Goal: Information Seeking & Learning: Learn about a topic

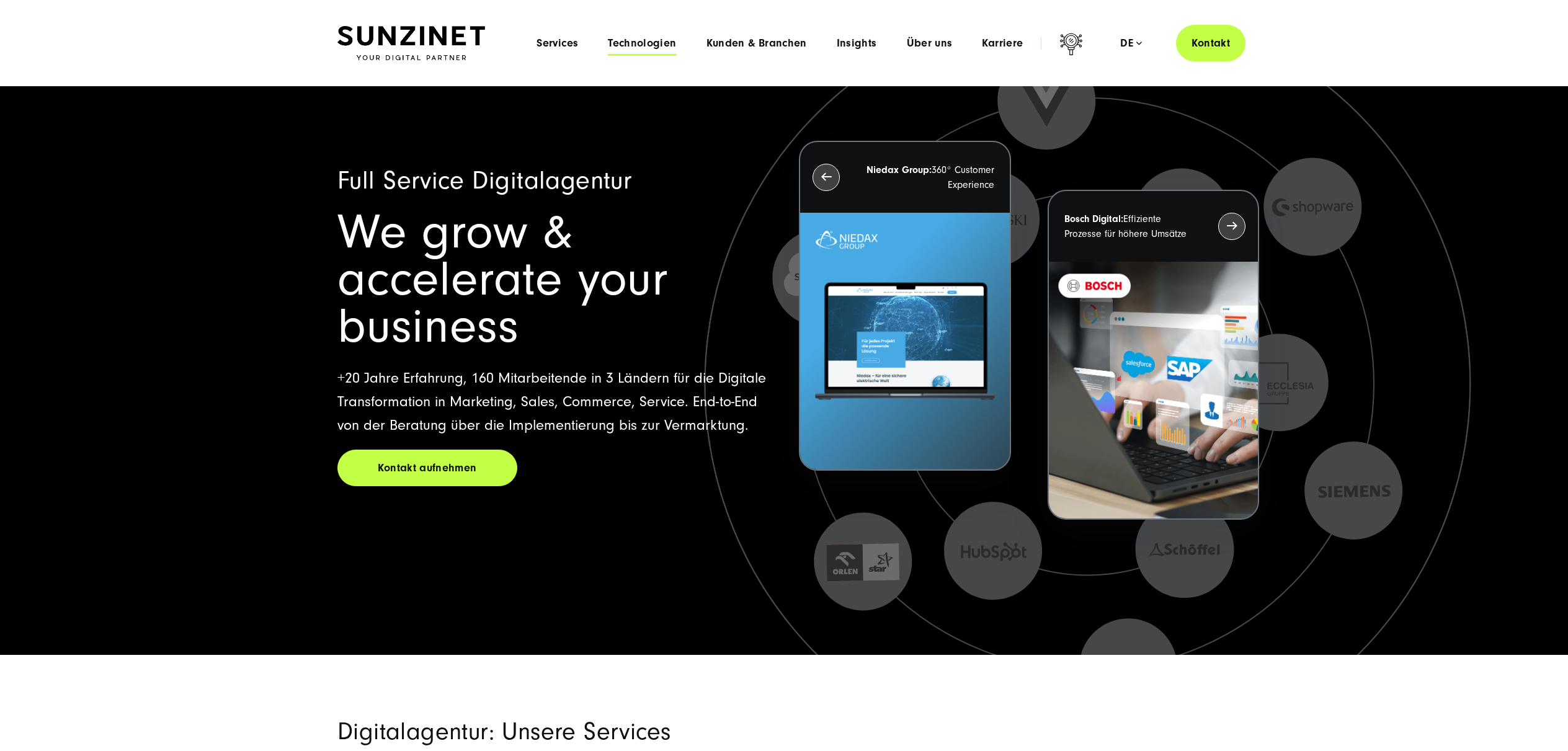
click at [639, 41] on span "Technologien" at bounding box center [642, 43] width 68 height 12
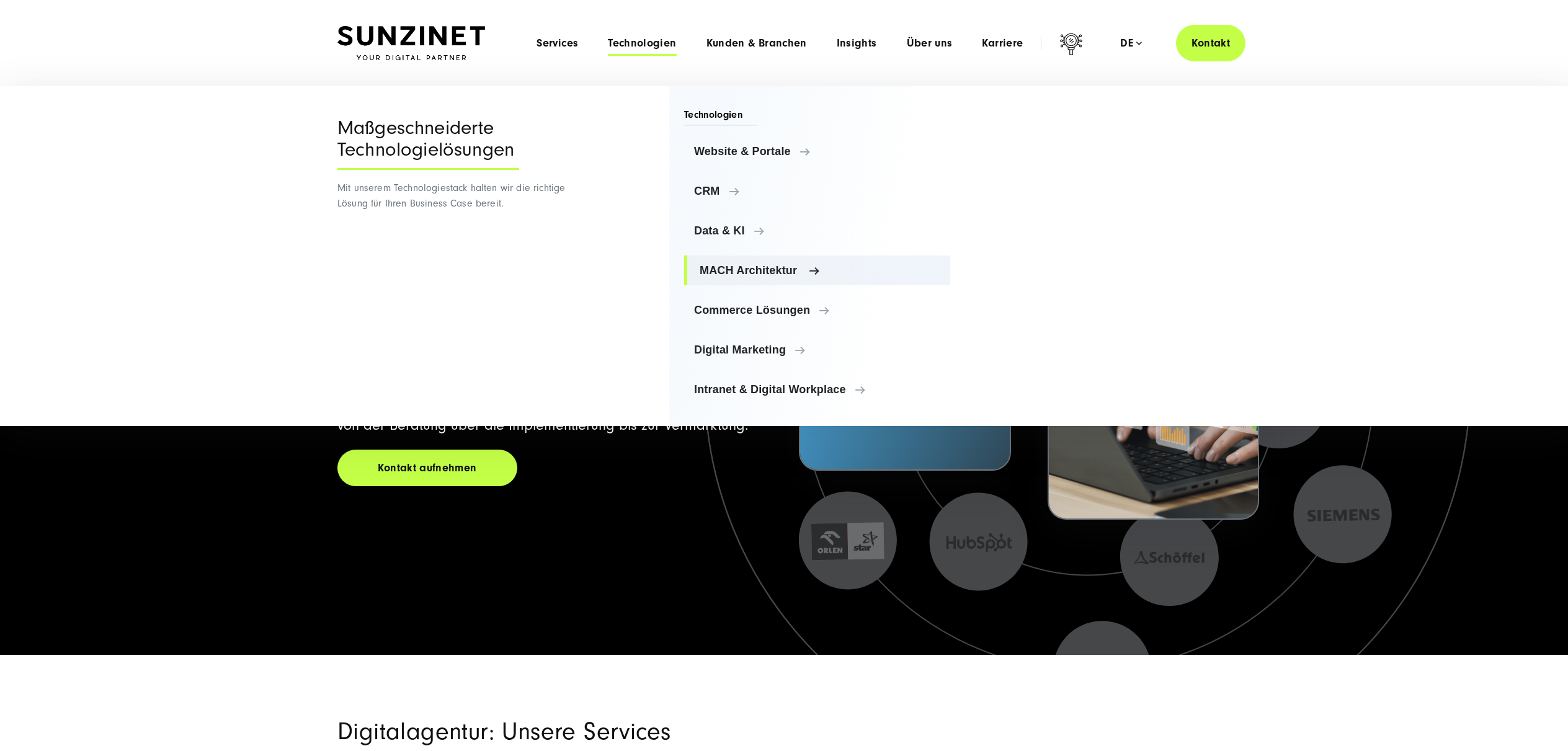
click at [731, 270] on span "MACH Architektur" at bounding box center [820, 270] width 241 height 12
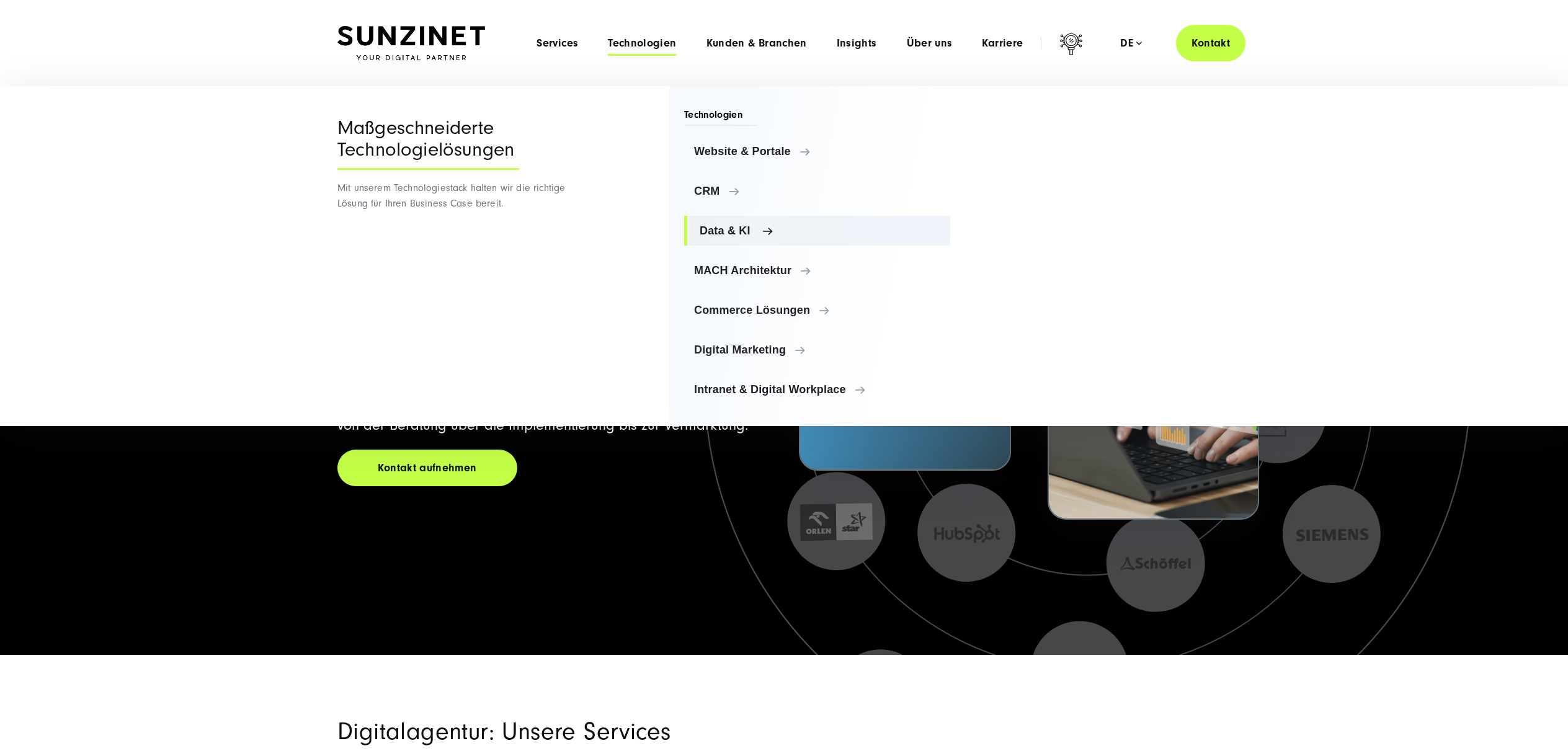
click at [718, 226] on span "Data & KI" at bounding box center [820, 230] width 241 height 12
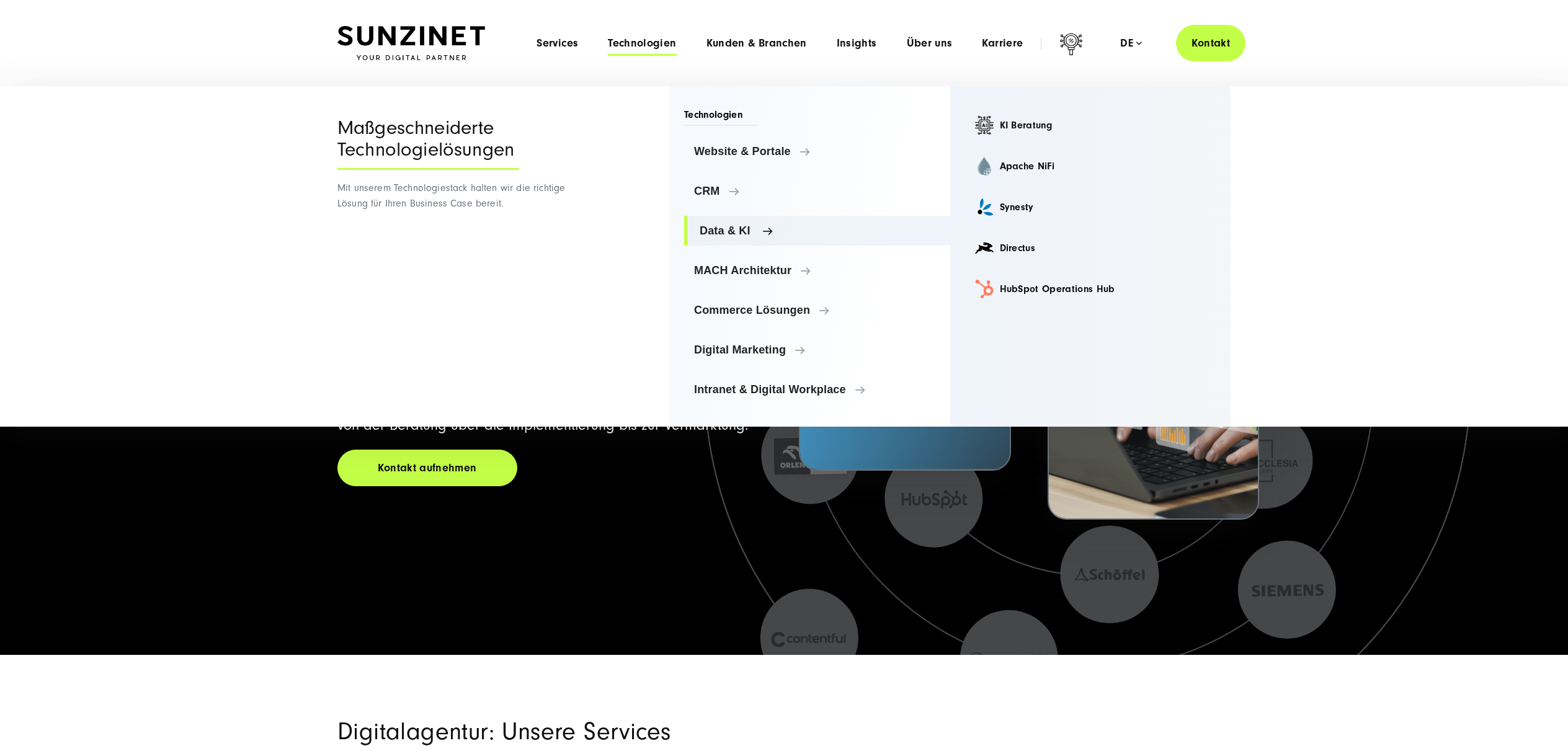
click at [738, 229] on span "Data & KI" at bounding box center [820, 230] width 241 height 12
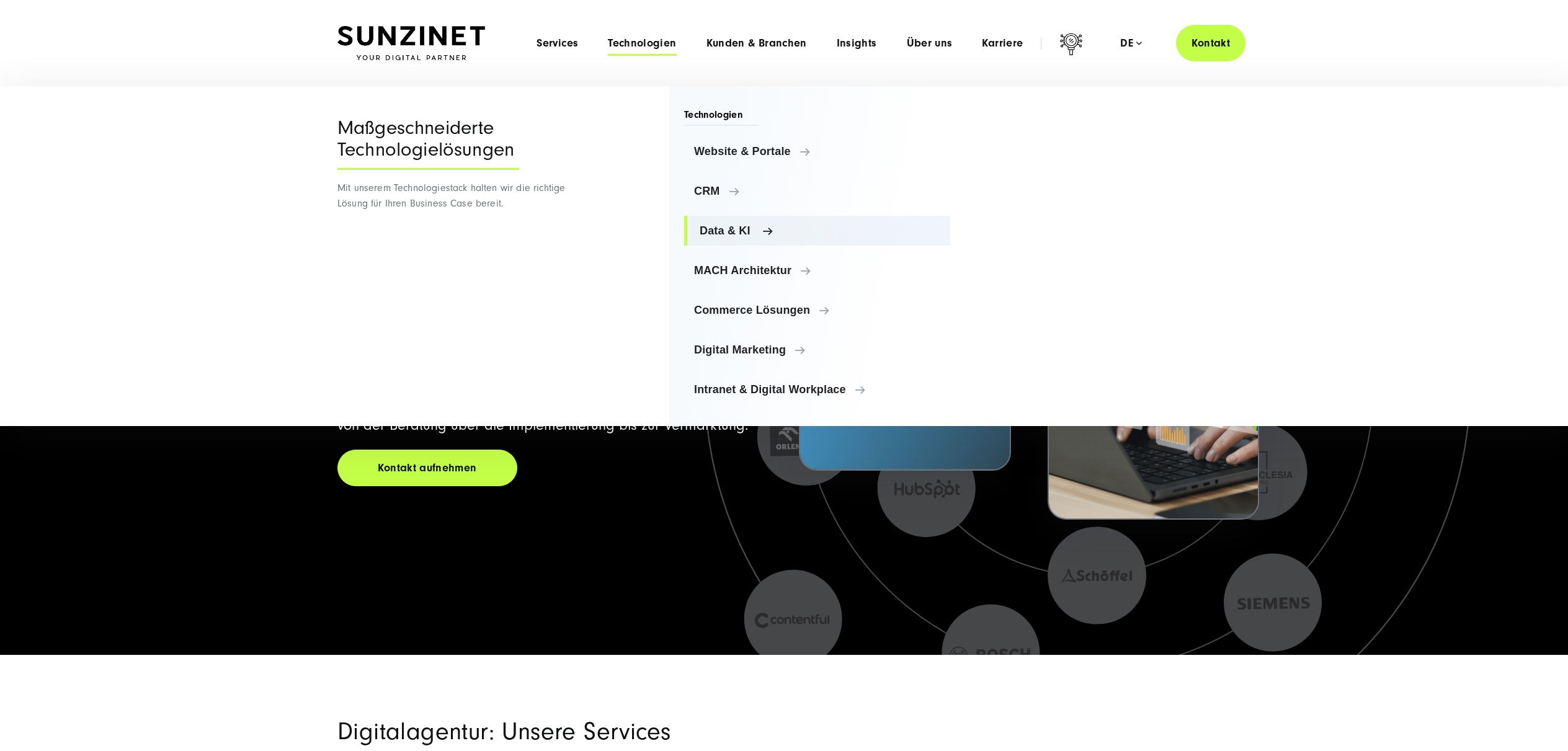
click at [791, 238] on link "Data & KI" at bounding box center [817, 230] width 266 height 30
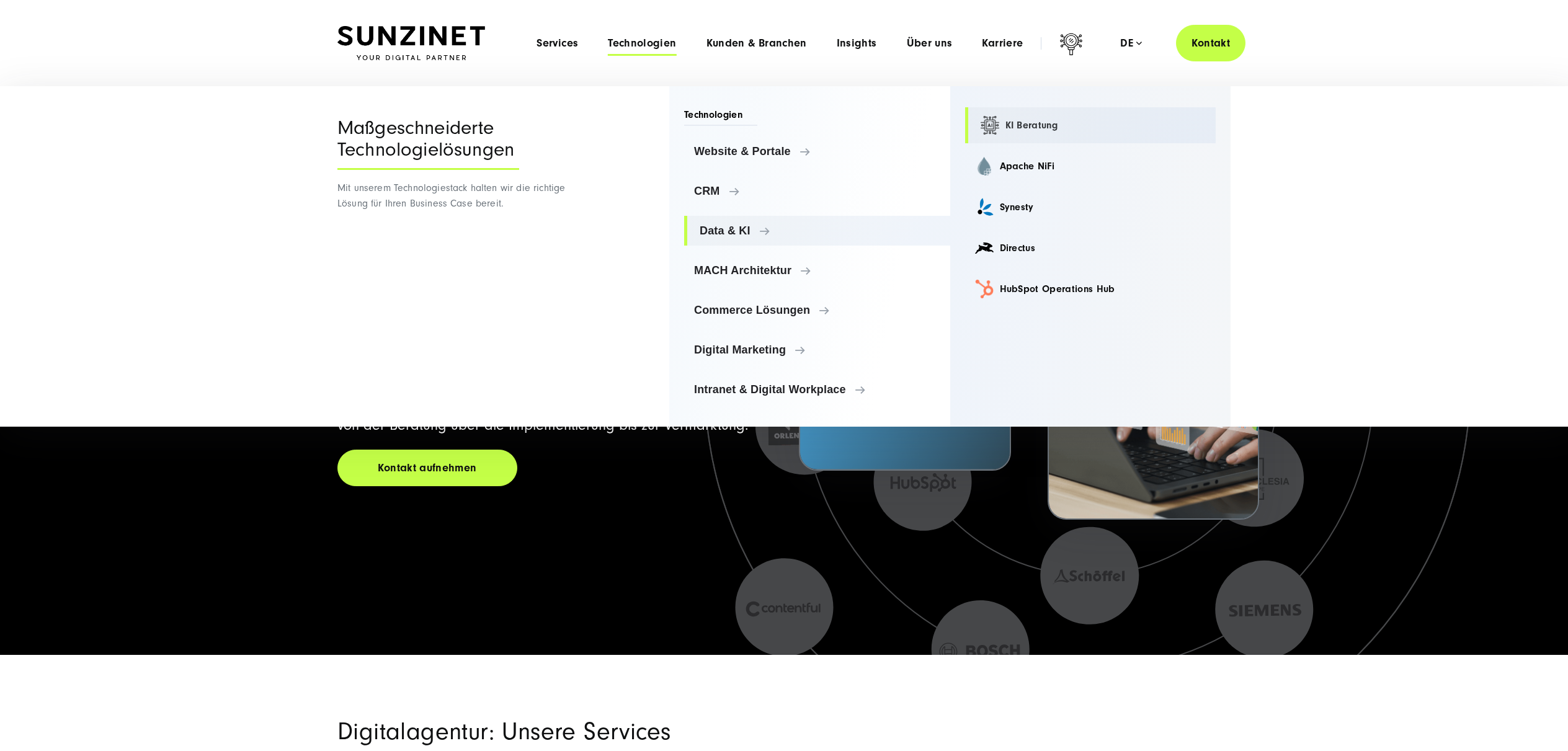
click at [1007, 124] on link "KI Beratung" at bounding box center [1091, 125] width 251 height 36
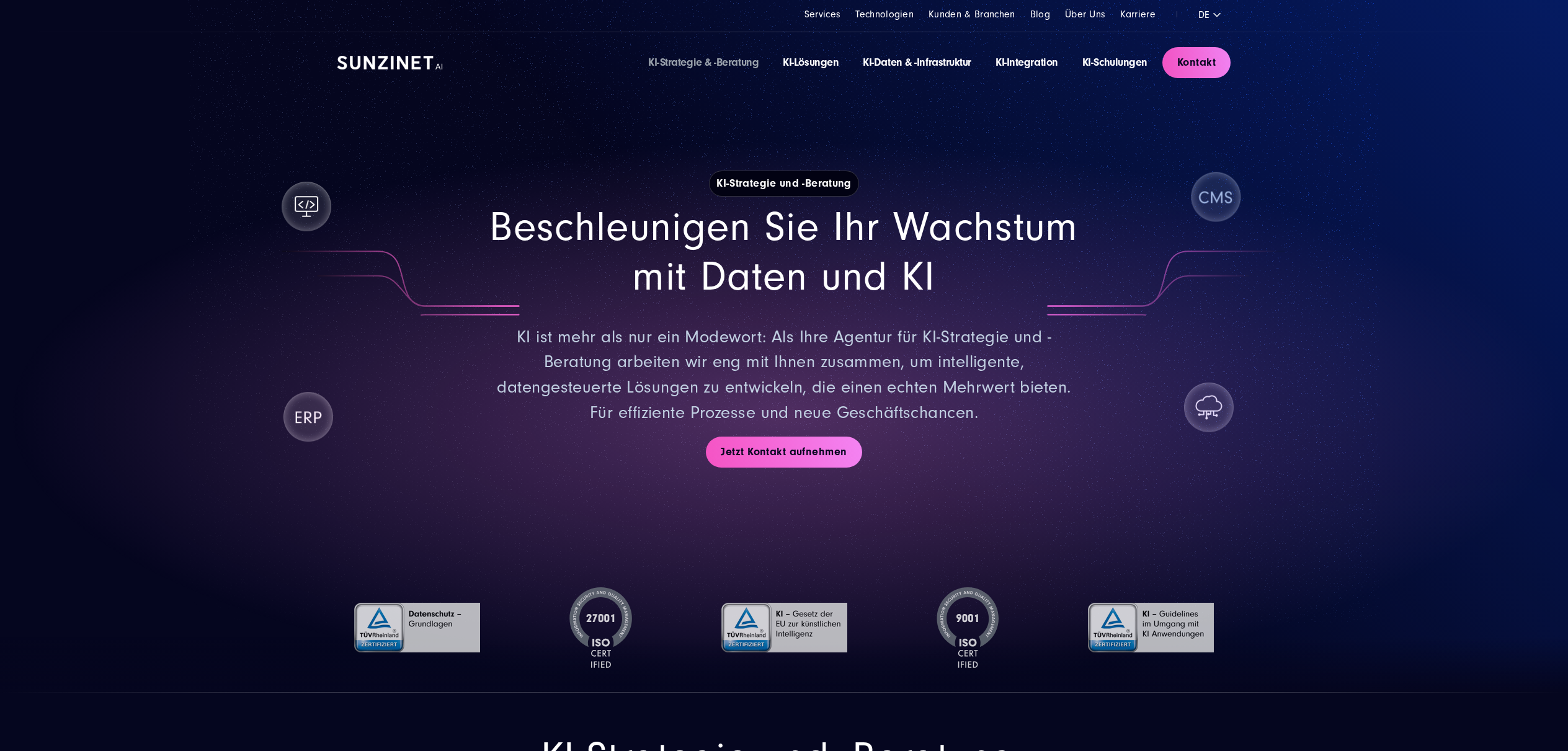
click at [394, 63] on img at bounding box center [391, 62] width 106 height 14
click at [681, 67] on link "KI-Strategie & -Beratung" at bounding box center [703, 62] width 111 height 13
click at [720, 61] on link "KI-Strategie & -Beratung" at bounding box center [703, 62] width 111 height 13
click at [710, 59] on link "KI-Strategie & -Beratung" at bounding box center [703, 62] width 111 height 13
click at [1207, 7] on div "Deutsch English" at bounding box center [1220, 14] width 46 height 16
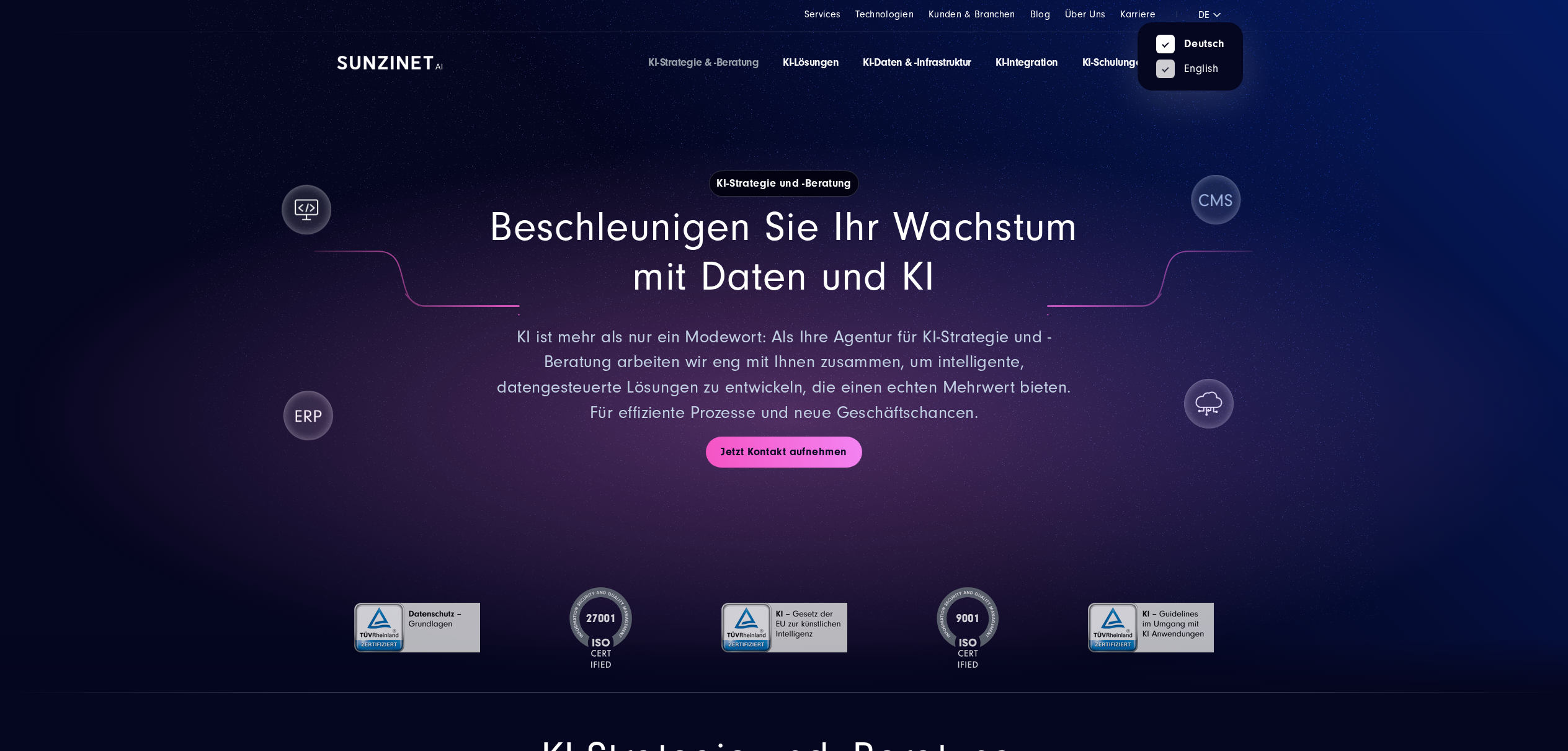
click at [1196, 69] on link "English" at bounding box center [1188, 68] width 62 height 11
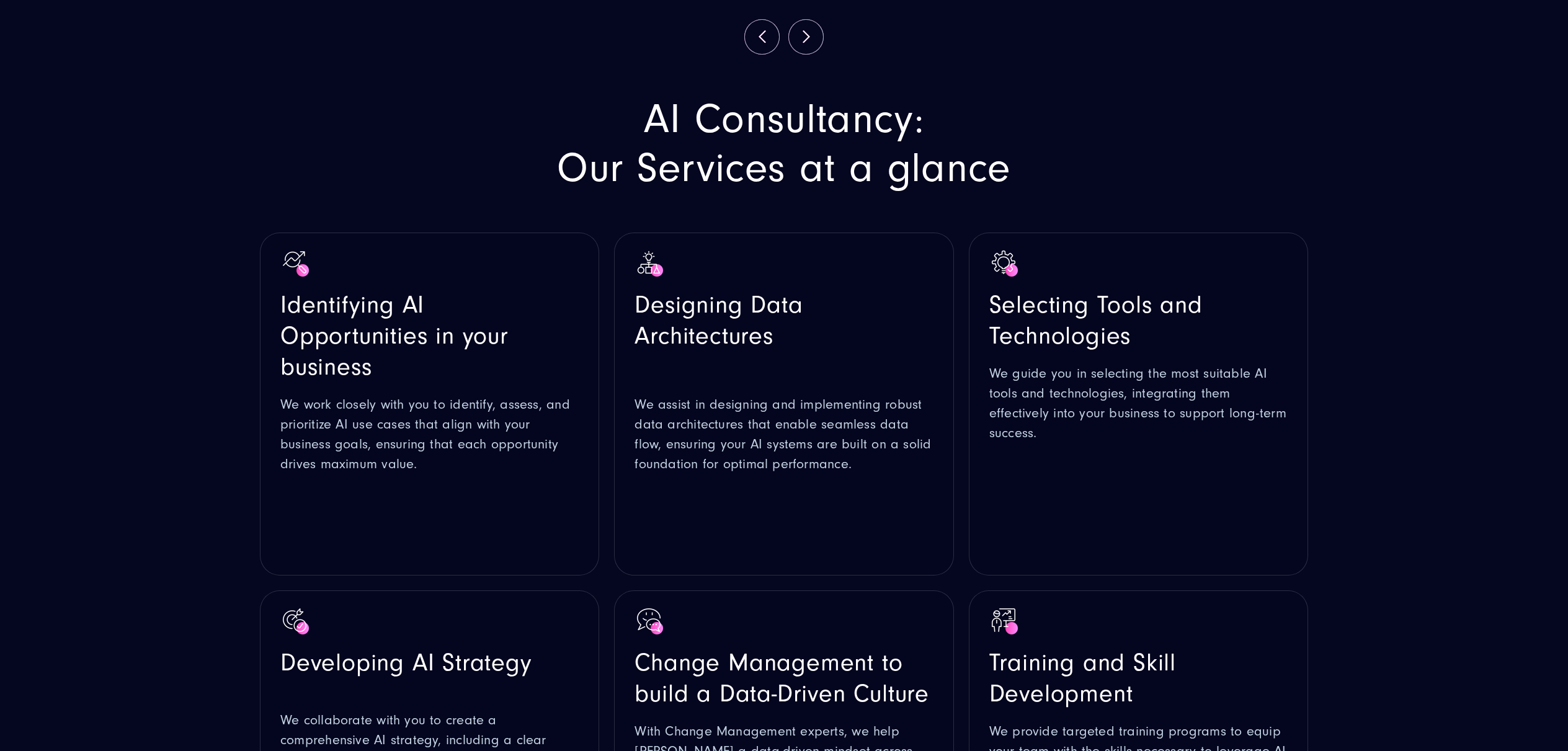
scroll to position [1612, 0]
